Goal: Task Accomplishment & Management: Manage account settings

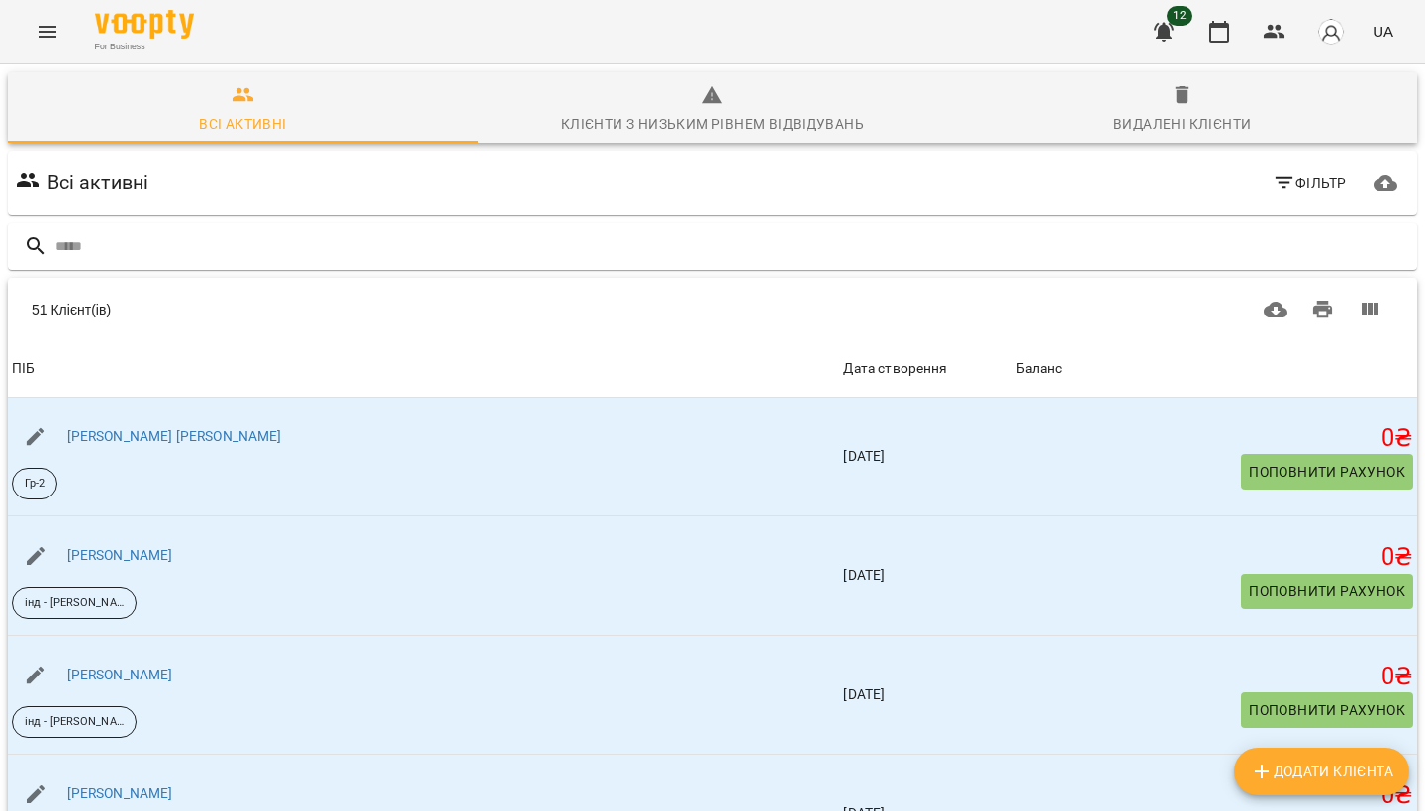
click at [1165, 31] on icon "button" at bounding box center [1164, 32] width 20 height 19
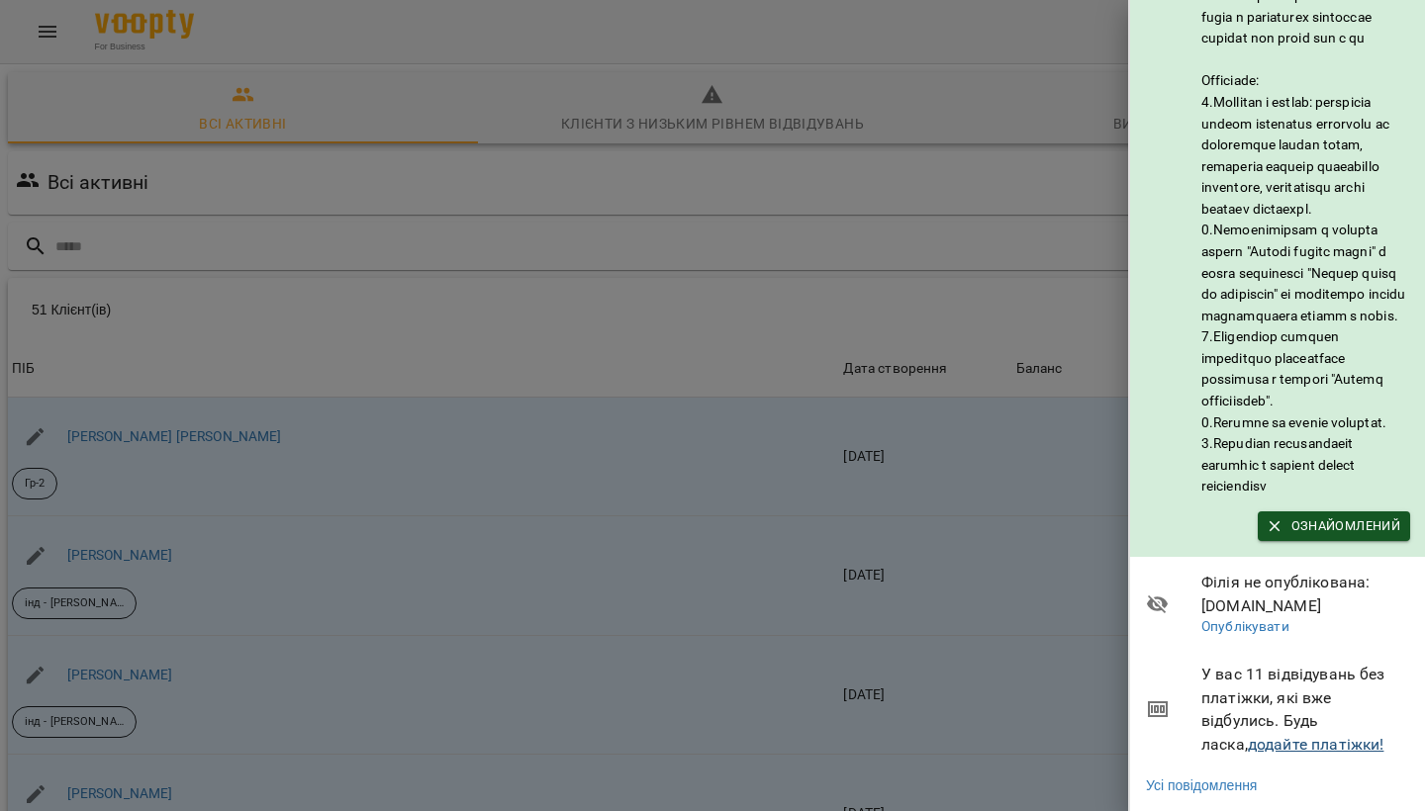
scroll to position [238, 0]
click at [1248, 741] on link "додайте платіжки!" at bounding box center [1316, 744] width 137 height 19
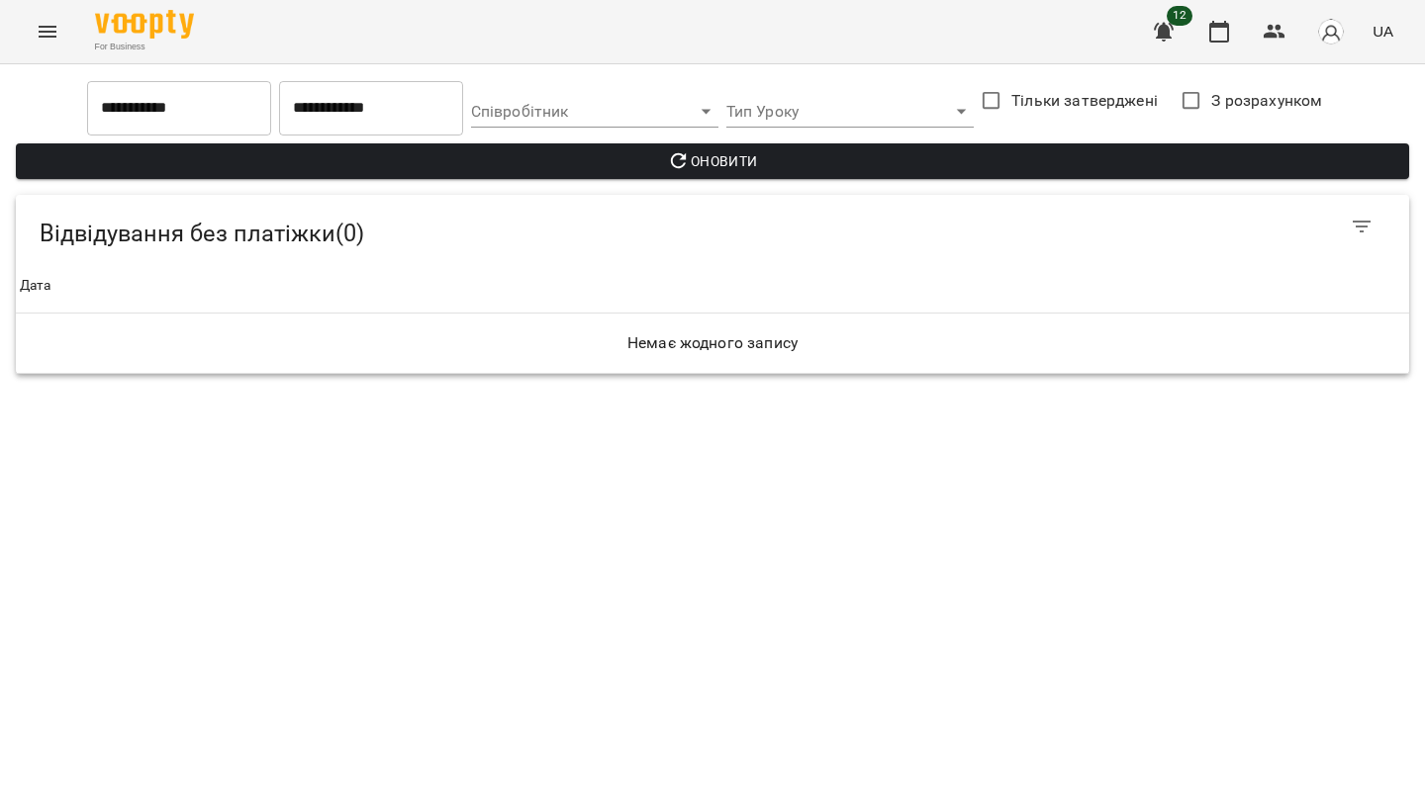
click at [62, 38] on button "Menu" at bounding box center [47, 31] width 47 height 47
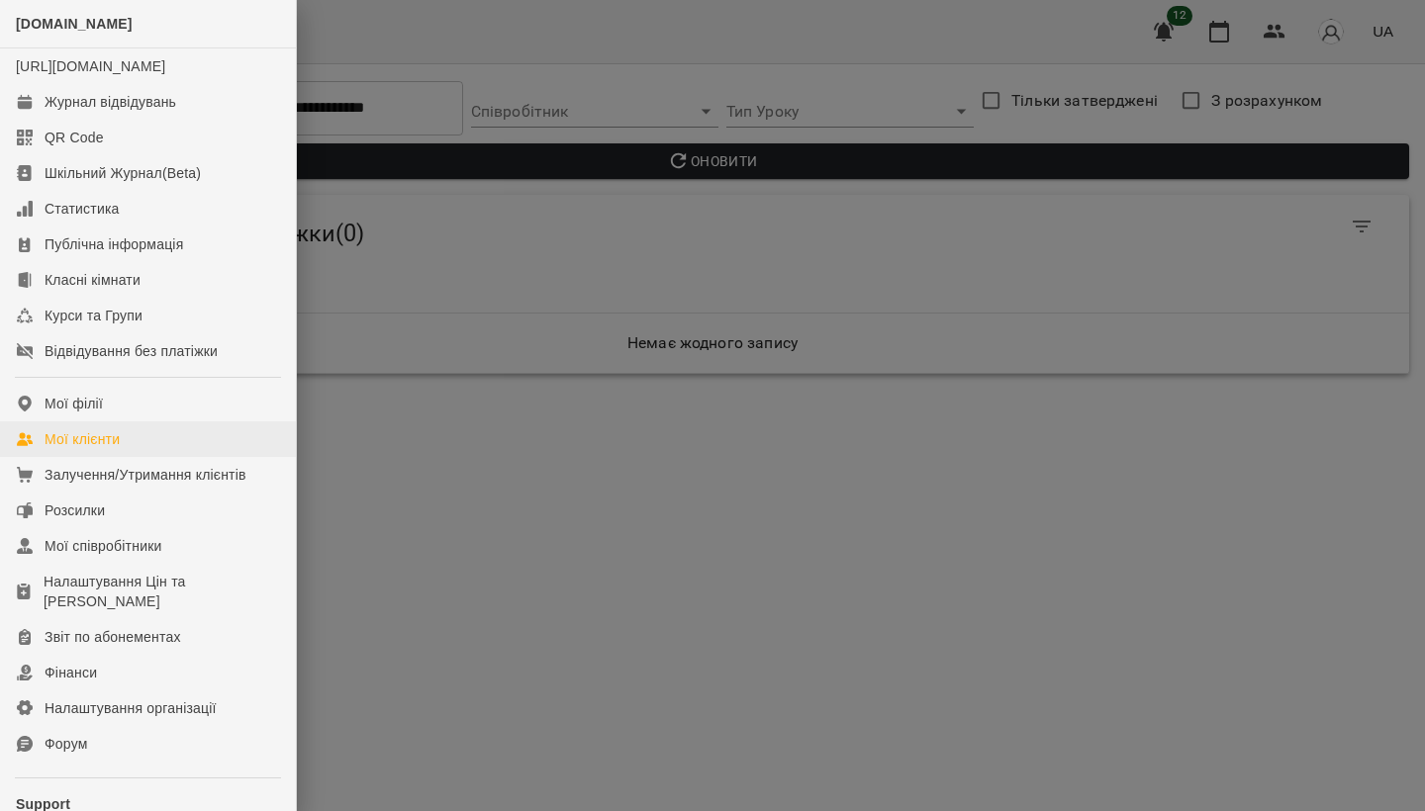
click at [74, 449] on div "Мої клієнти" at bounding box center [82, 439] width 75 height 20
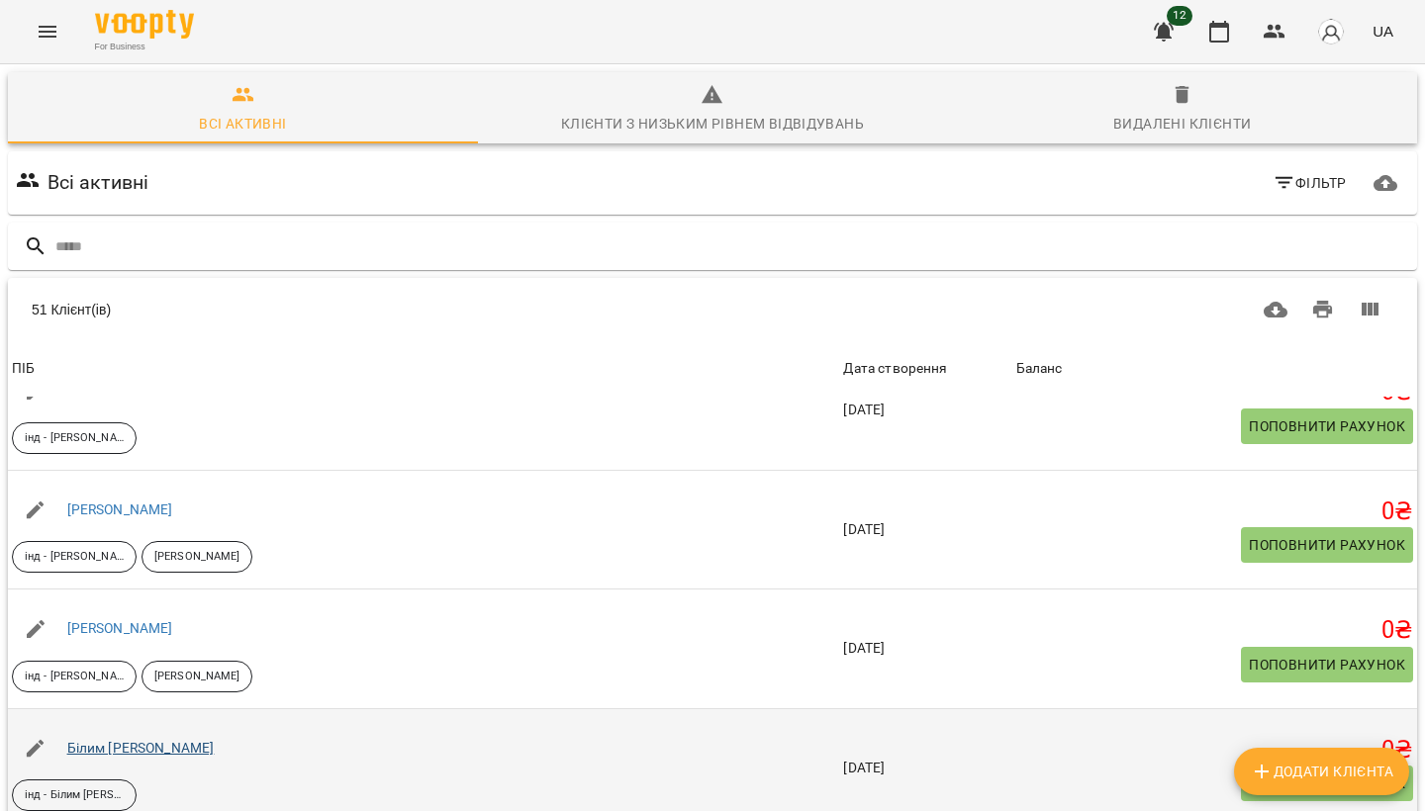
scroll to position [2158, 0]
